Goal: Transaction & Acquisition: Obtain resource

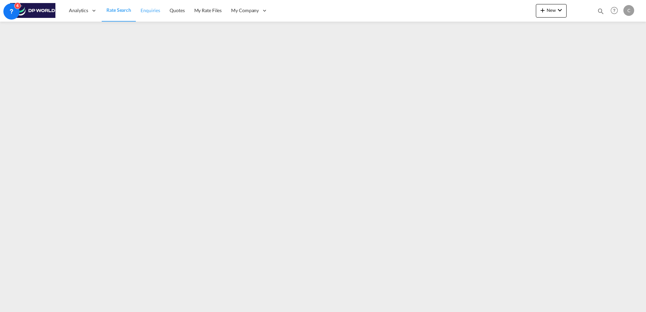
click at [164, 11] on link "Enquiries" at bounding box center [150, 11] width 29 height 22
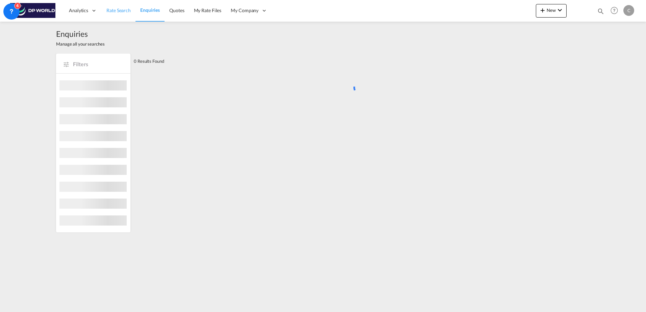
click at [116, 12] on span "Rate Search" at bounding box center [118, 10] width 24 height 6
click at [120, 10] on span "Rate Search" at bounding box center [118, 10] width 24 height 6
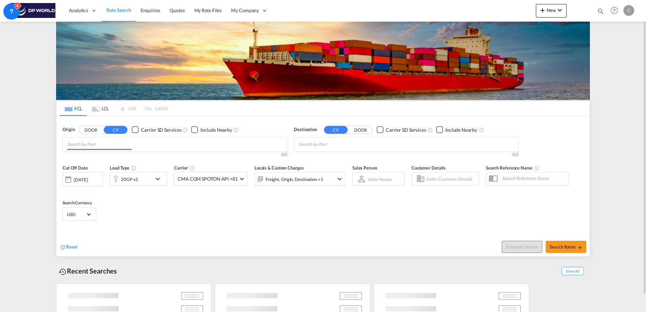
click at [115, 145] on input "Chips input." at bounding box center [99, 144] width 64 height 11
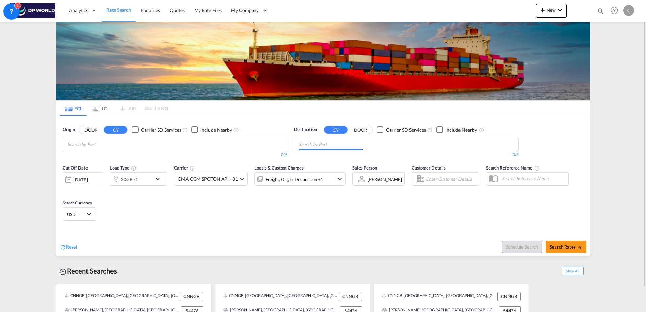
click at [333, 146] on input "Chips input." at bounding box center [331, 144] width 64 height 11
click at [357, 128] on button "DOOR" at bounding box center [361, 130] width 24 height 8
click at [345, 143] on body "Analytics Dashboard Rate Search Enquiries Quotes My Rate Files My Company" at bounding box center [323, 156] width 646 height 312
paste input "Sumiton, [GEOGRAPHIC_DATA]"
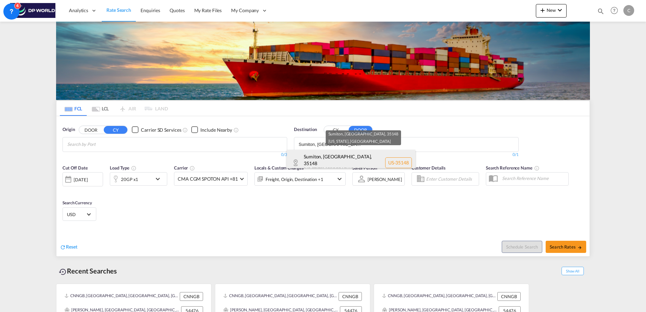
type input "Sumiton, [GEOGRAPHIC_DATA]"
click at [340, 156] on div "Sumiton, [GEOGRAPHIC_DATA] , 35148 [US_STATE] , [GEOGRAPHIC_DATA] [GEOGRAPHIC_D…" at bounding box center [351, 163] width 128 height 26
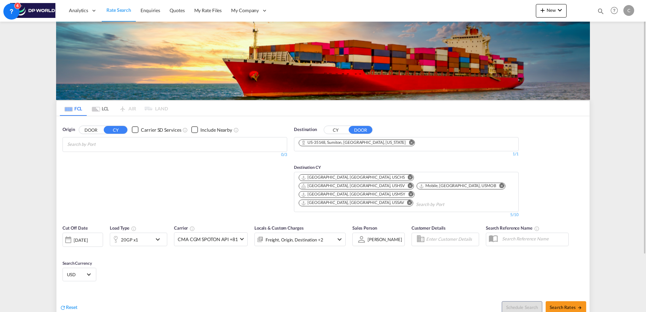
click at [91, 145] on body "Analytics Dashboard Rate Search Enquiries Quotes My Rate Files My Company" at bounding box center [323, 156] width 646 height 312
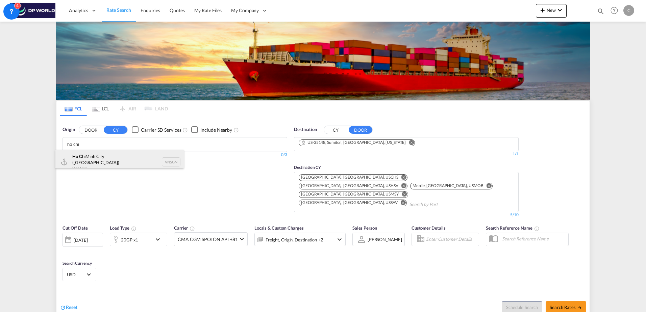
type input "ho chi"
click at [94, 162] on div "Ho Chi Minh City ([GEOGRAPHIC_DATA]) Viet Nam VNSGN" at bounding box center [119, 162] width 128 height 24
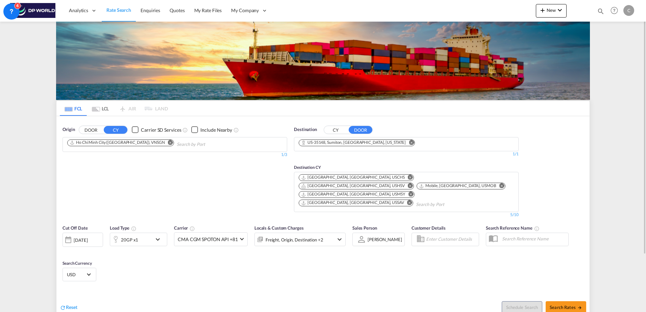
click at [132, 235] on div "20GP x1" at bounding box center [129, 239] width 17 height 9
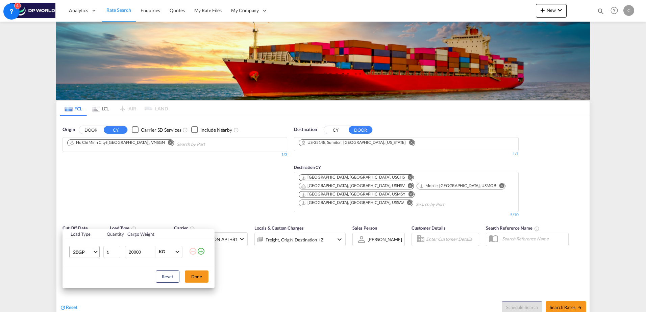
click at [74, 251] on span "20GP" at bounding box center [83, 252] width 20 height 7
click at [84, 264] on div "40HC" at bounding box center [79, 263] width 13 height 7
click at [193, 280] on button "Done" at bounding box center [197, 277] width 24 height 12
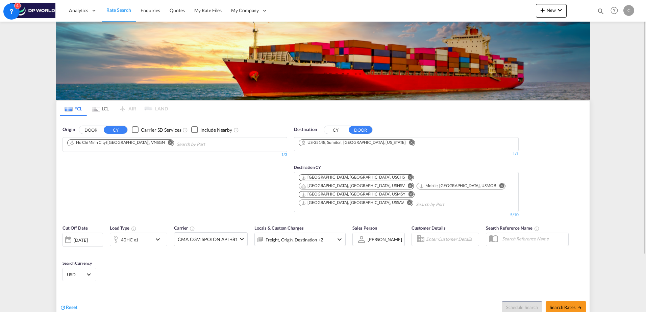
click at [87, 233] on div "[DATE]" at bounding box center [83, 240] width 41 height 14
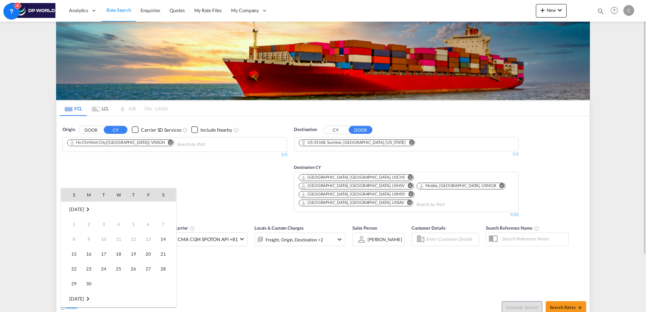
scroll to position [269, 0]
click at [89, 255] on span "15" at bounding box center [89, 254] width 14 height 14
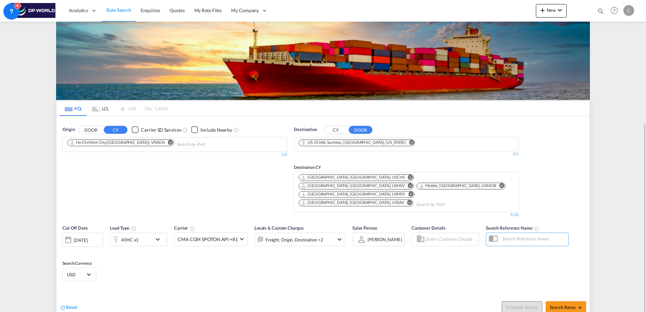
scroll to position [68, 0]
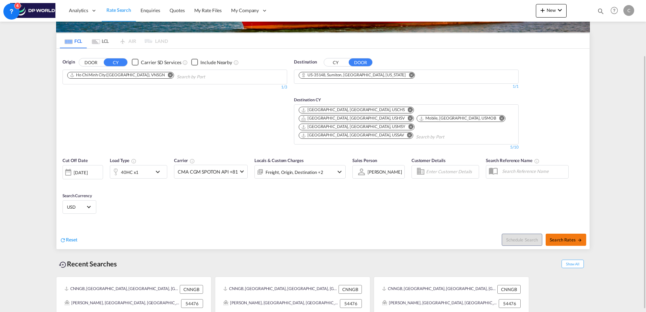
click at [566, 237] on span "Search Rates" at bounding box center [566, 239] width 32 height 5
type input "VNSGN to 35148 / [DATE]"
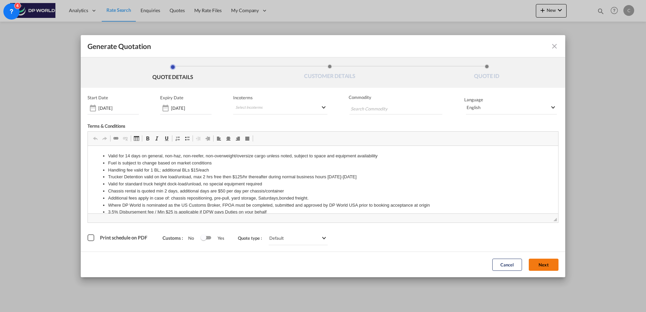
click at [539, 263] on button "Next" at bounding box center [544, 265] width 30 height 12
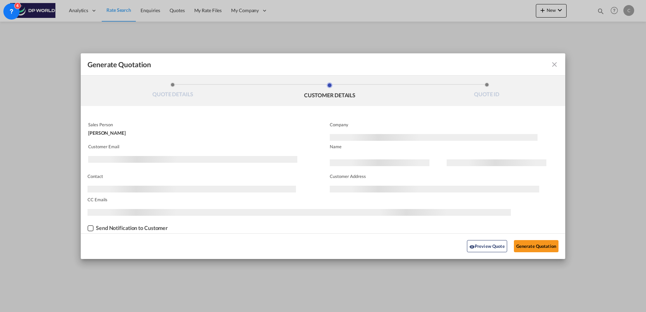
click at [557, 63] on md-icon "icon-close fg-AAA8AD cursor m-0" at bounding box center [555, 64] width 8 height 8
